Goal: Task Accomplishment & Management: Use online tool/utility

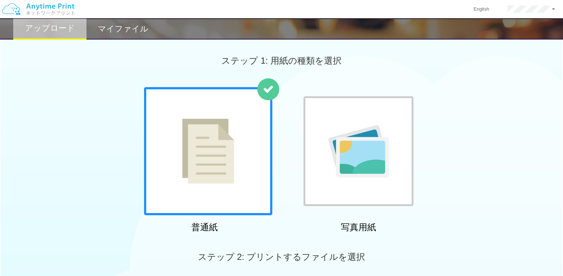
click at [199, 131] on img at bounding box center [208, 151] width 52 height 65
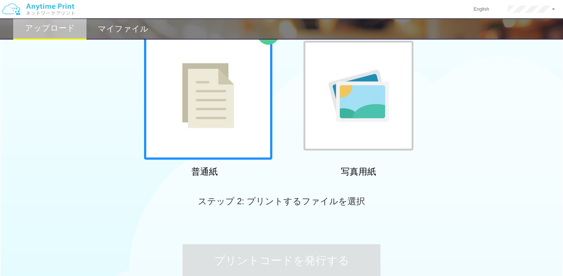
scroll to position [106, 0]
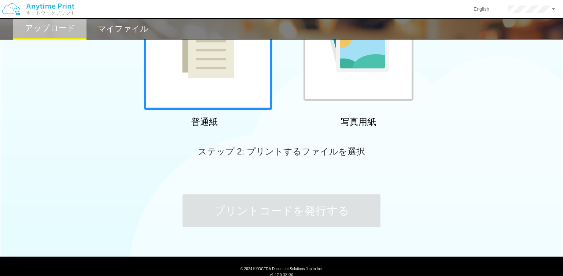
click at [304, 152] on span "ステップ 2: プリントするファイルを選択" at bounding box center [281, 152] width 167 height 10
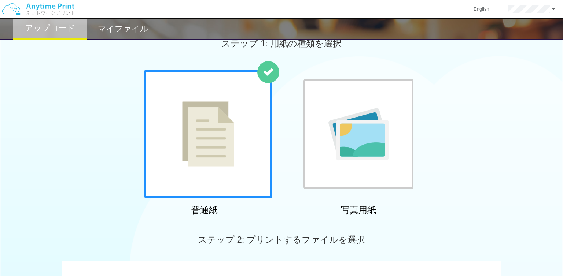
scroll to position [0, 0]
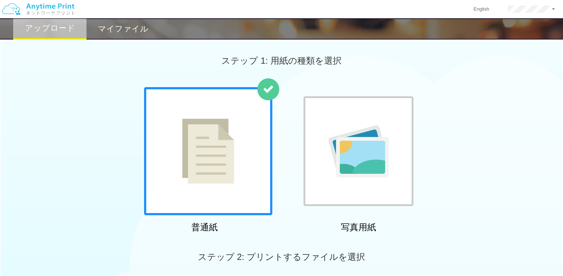
click at [236, 141] on div at bounding box center [208, 151] width 128 height 128
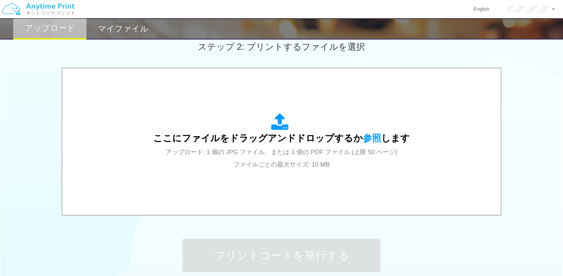
scroll to position [211, 0]
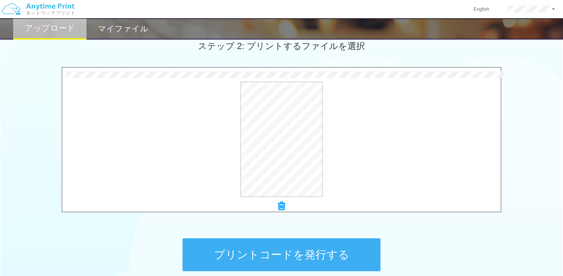
click at [88, 118] on div "プレビュー" at bounding box center [281, 139] width 438 height 115
click at [277, 144] on button "プレビュー" at bounding box center [285, 140] width 34 height 12
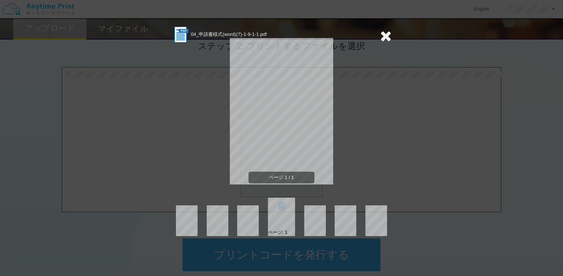
click at [389, 36] on icon at bounding box center [385, 36] width 11 height 15
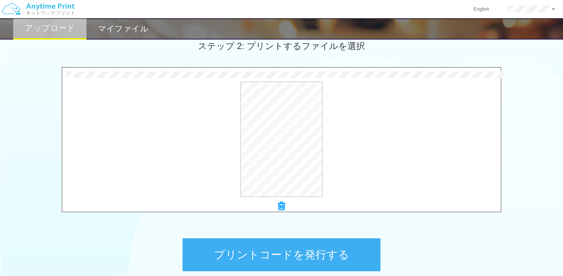
click at [332, 244] on button "プリントコードを発行する" at bounding box center [282, 255] width 198 height 33
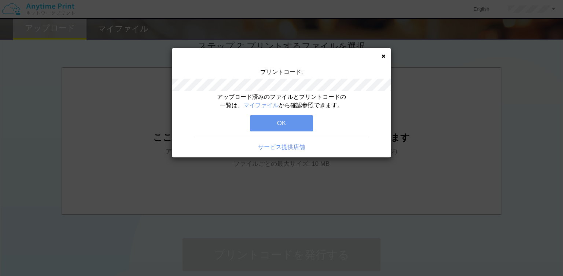
click at [290, 124] on button "OK" at bounding box center [281, 123] width 63 height 16
